Goal: Task Accomplishment & Management: Use online tool/utility

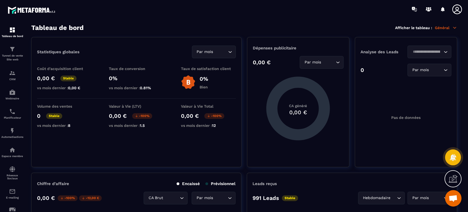
click at [0, 0] on img at bounding box center [0, 0] width 0 height 0
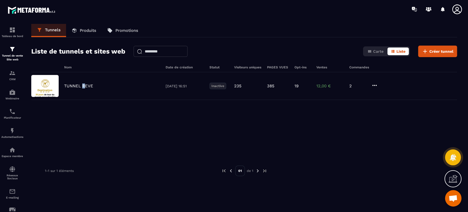
click at [83, 88] on p "TUNNEL REVE" at bounding box center [78, 85] width 29 height 5
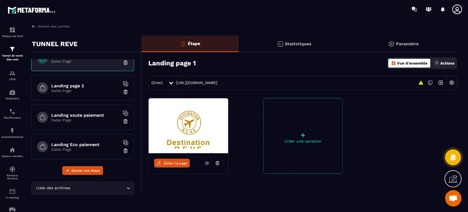
scroll to position [9, 0]
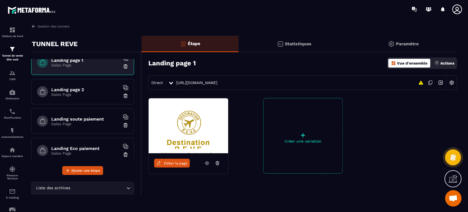
click at [77, 89] on h6 "Landing page 2" at bounding box center [85, 89] width 69 height 5
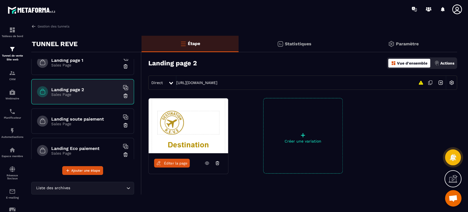
click at [181, 163] on span "Éditer la page" at bounding box center [176, 163] width 24 height 4
